Goal: Check status

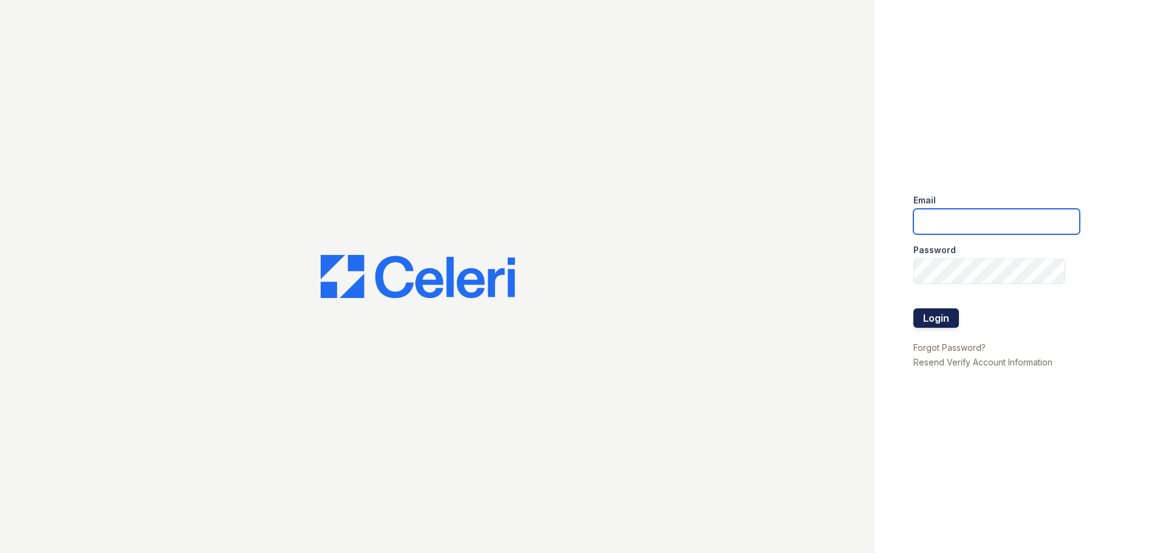
type input "renewmarinashores@trinity-pm.com"
click at [925, 319] on button "Login" at bounding box center [936, 317] width 46 height 19
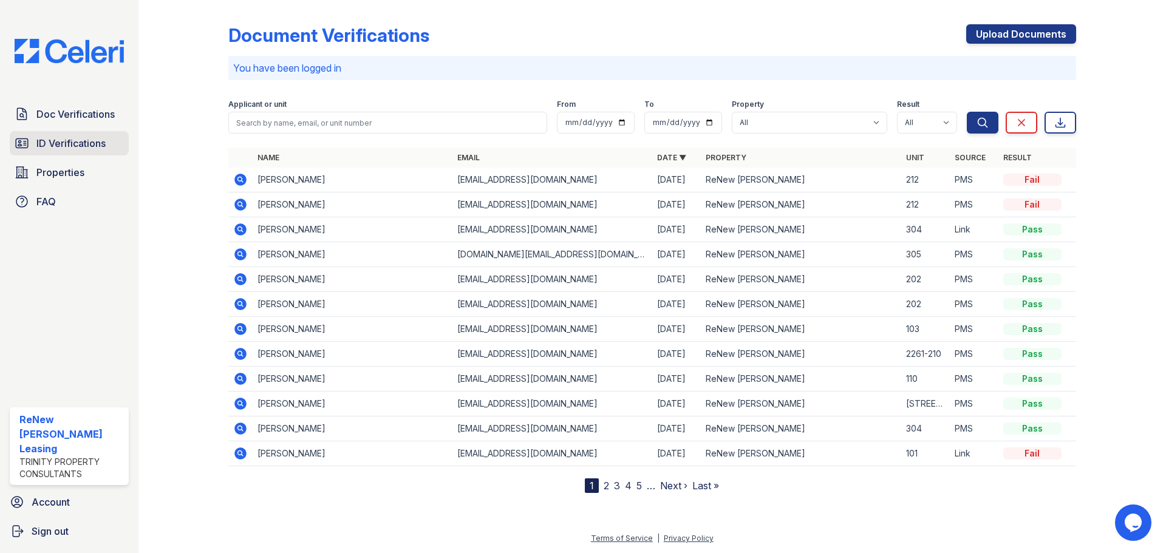
click at [58, 140] on span "ID Verifications" at bounding box center [70, 143] width 69 height 15
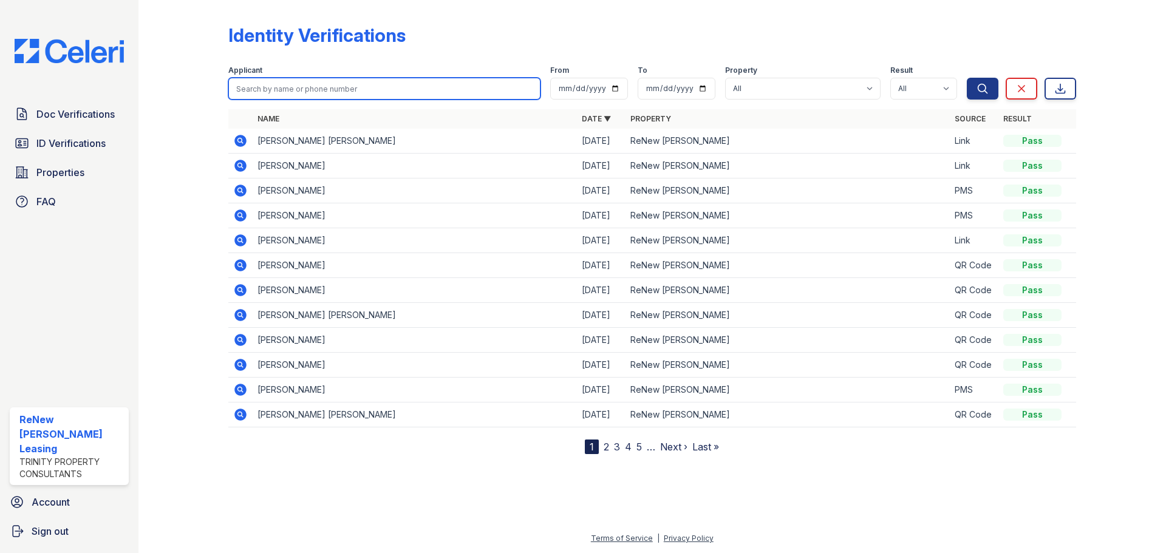
click at [258, 94] on input "search" at bounding box center [384, 89] width 312 height 22
type input "[PERSON_NAME]"
click at [967, 78] on button "Search" at bounding box center [983, 89] width 32 height 22
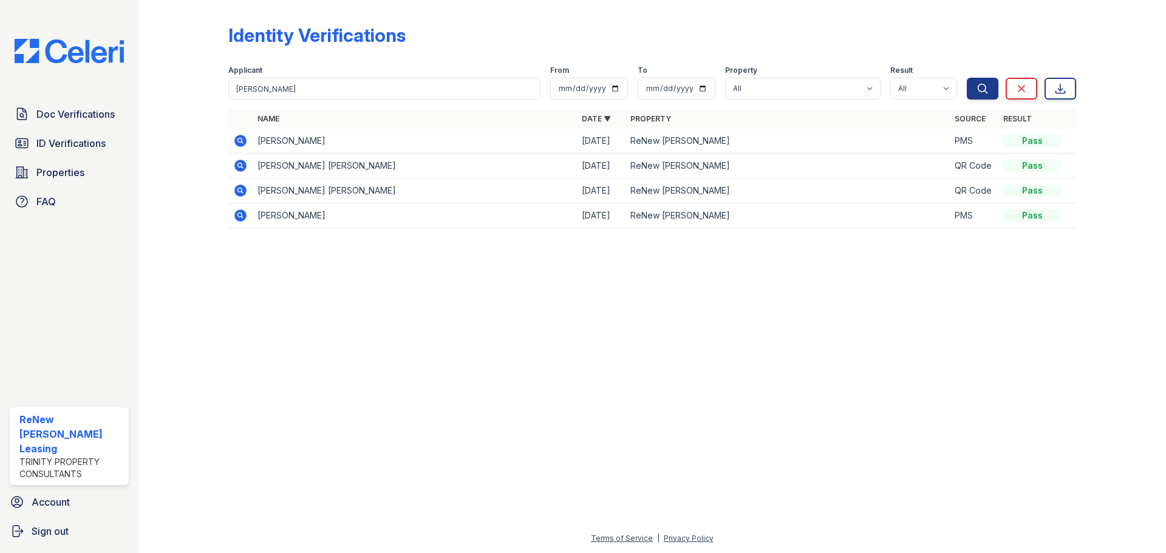
click at [234, 214] on icon at bounding box center [240, 215] width 15 height 15
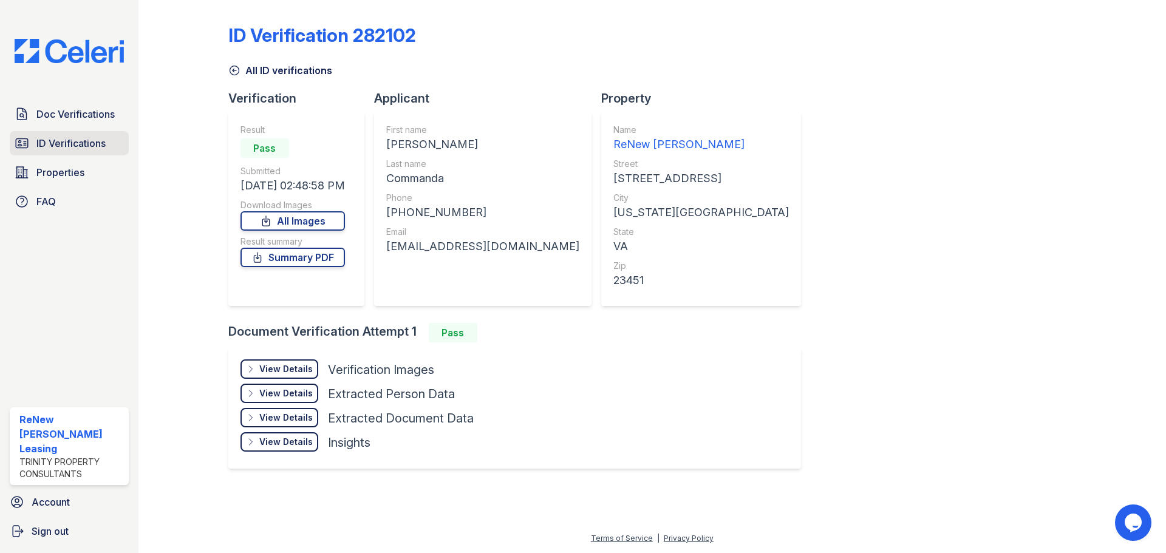
click at [95, 140] on span "ID Verifications" at bounding box center [70, 143] width 69 height 15
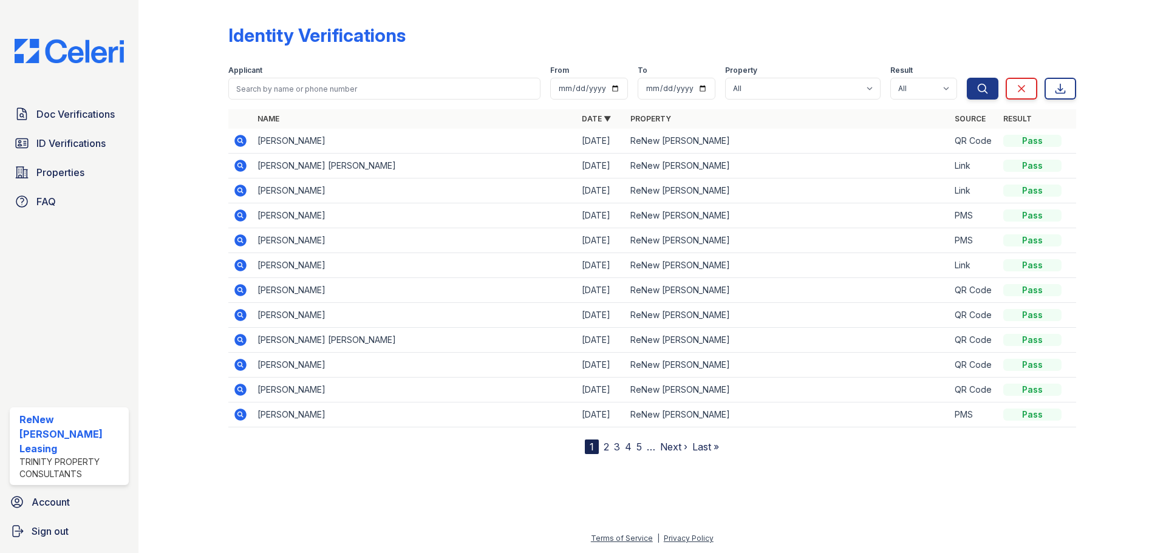
click at [244, 141] on icon at bounding box center [240, 141] width 12 height 12
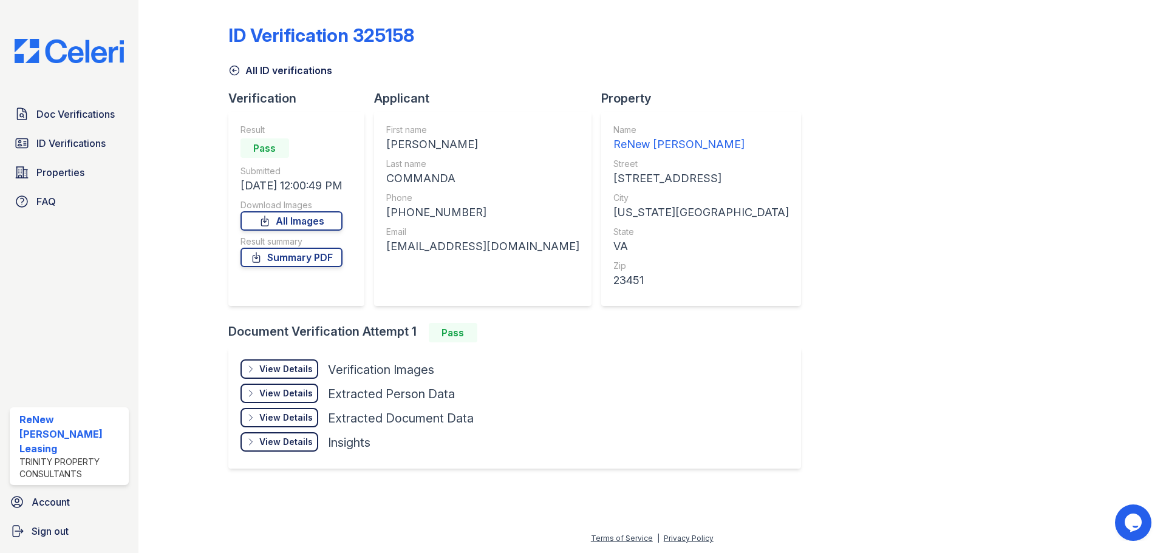
click at [301, 367] on div "View Details" at bounding box center [285, 369] width 53 height 12
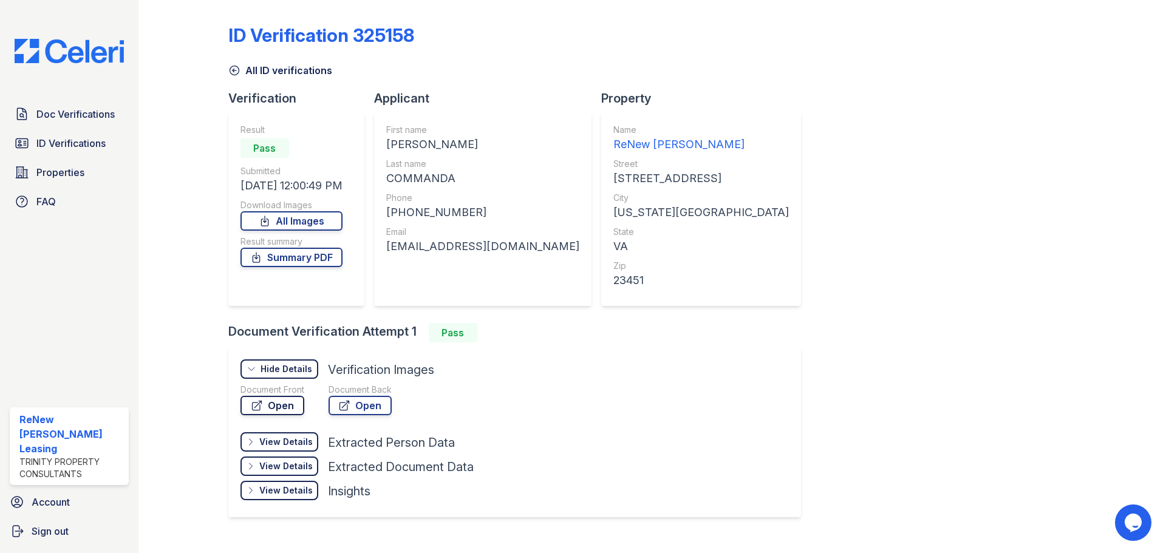
click at [302, 406] on link "Open" at bounding box center [272, 405] width 64 height 19
